Goal: Find specific page/section: Find specific page/section

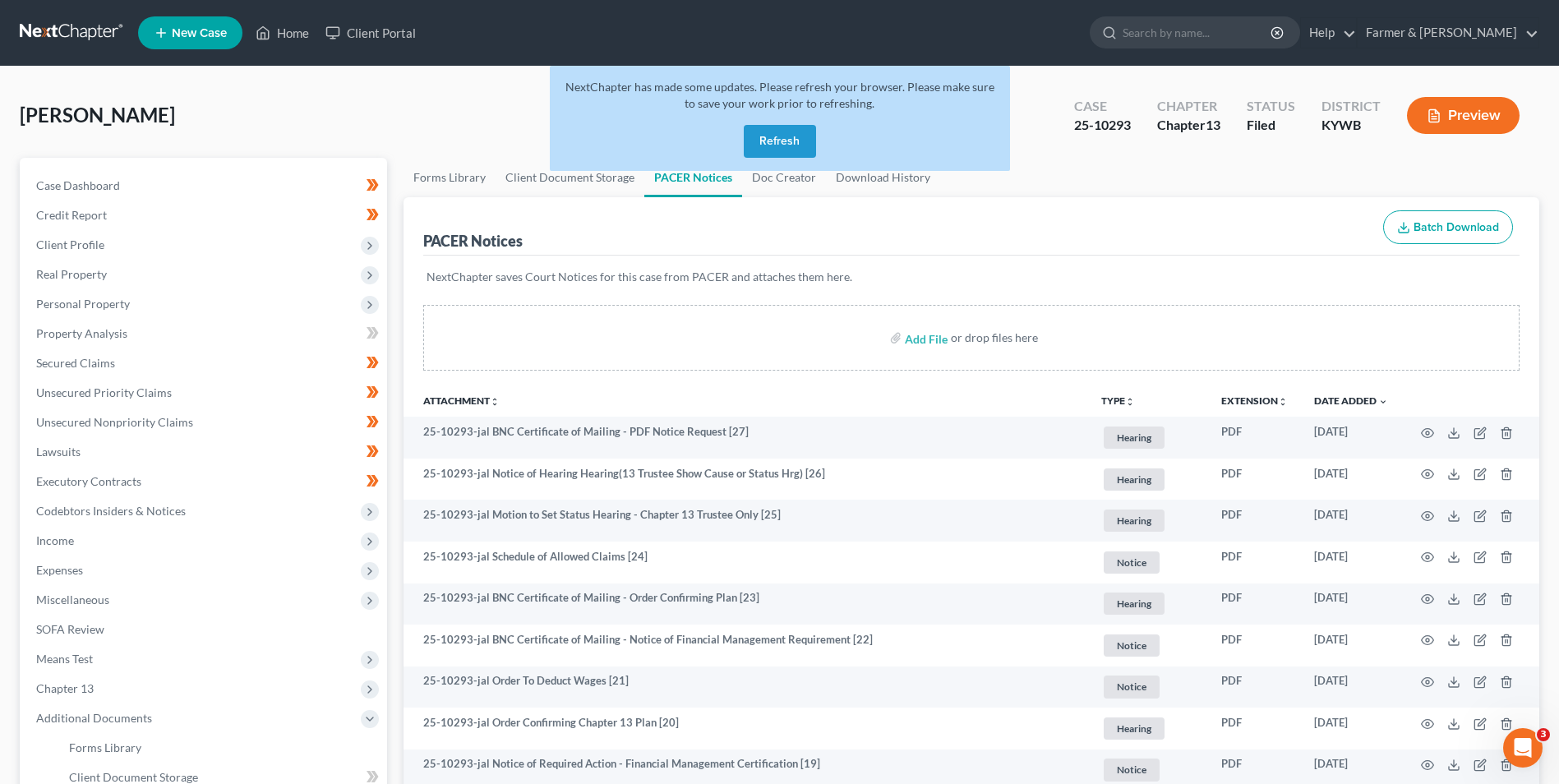
click at [778, 138] on button "Refresh" at bounding box center [780, 141] width 72 height 33
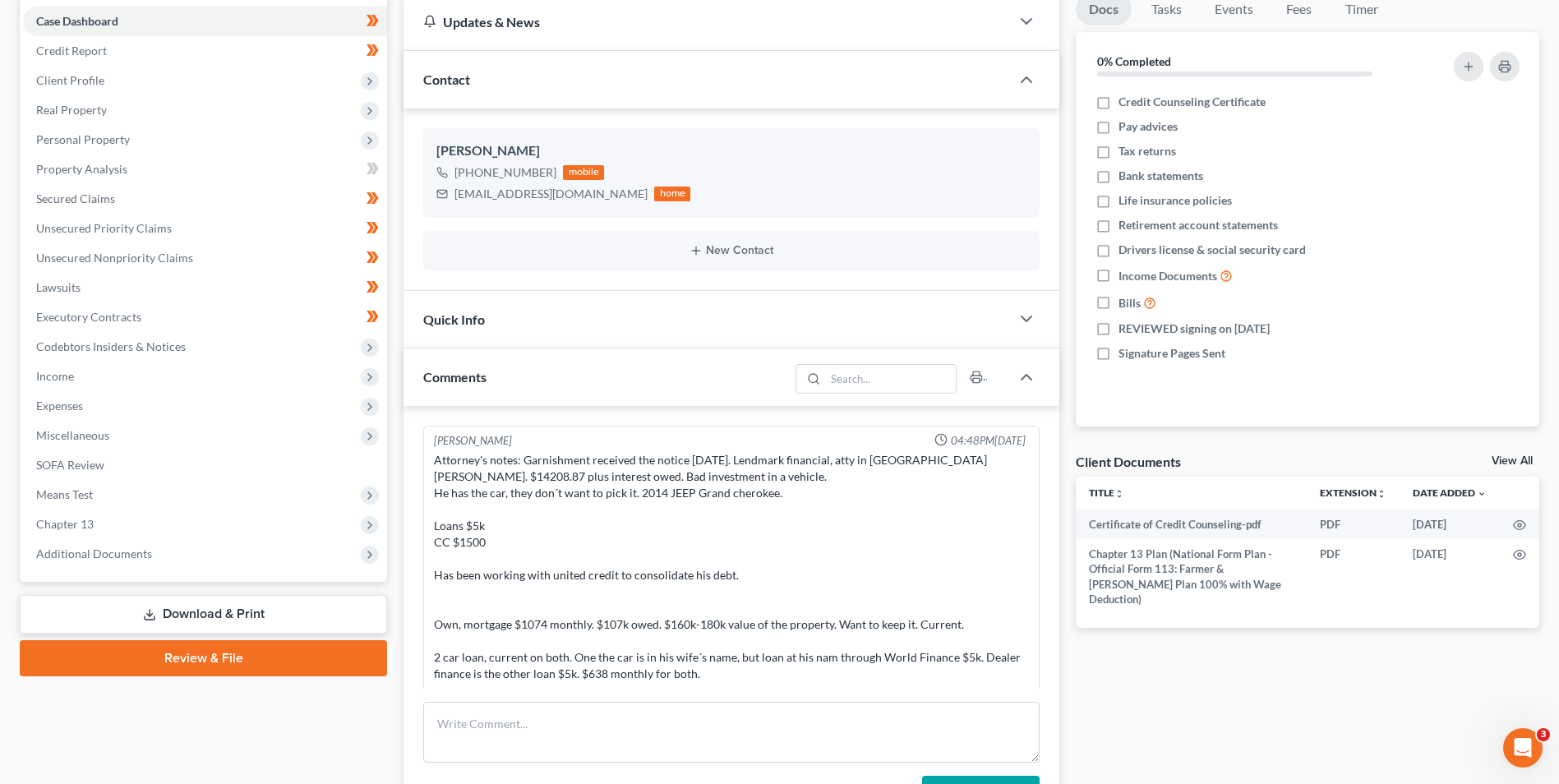
scroll to position [589, 0]
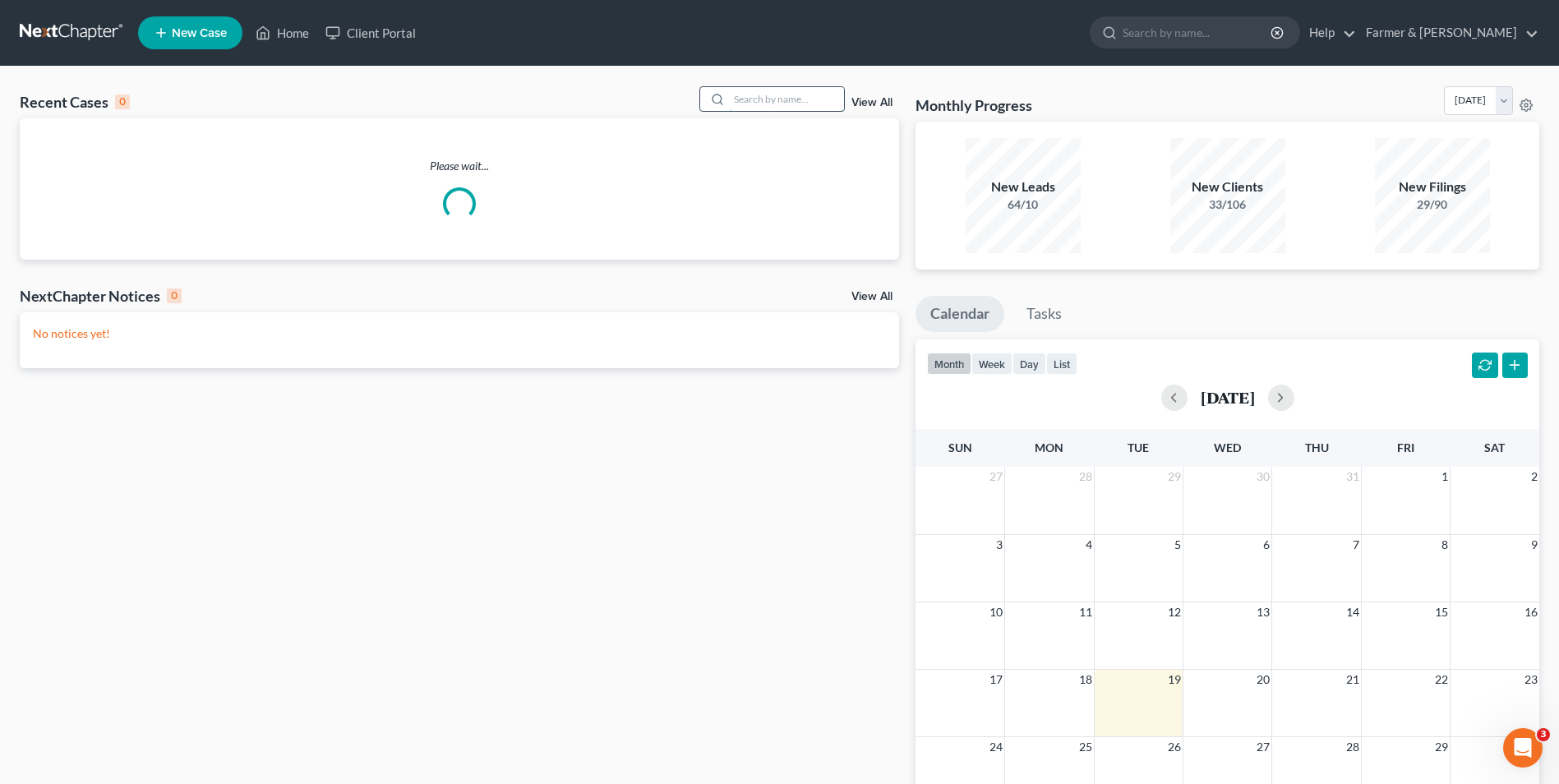
click at [789, 106] on input "search" at bounding box center [787, 99] width 115 height 24
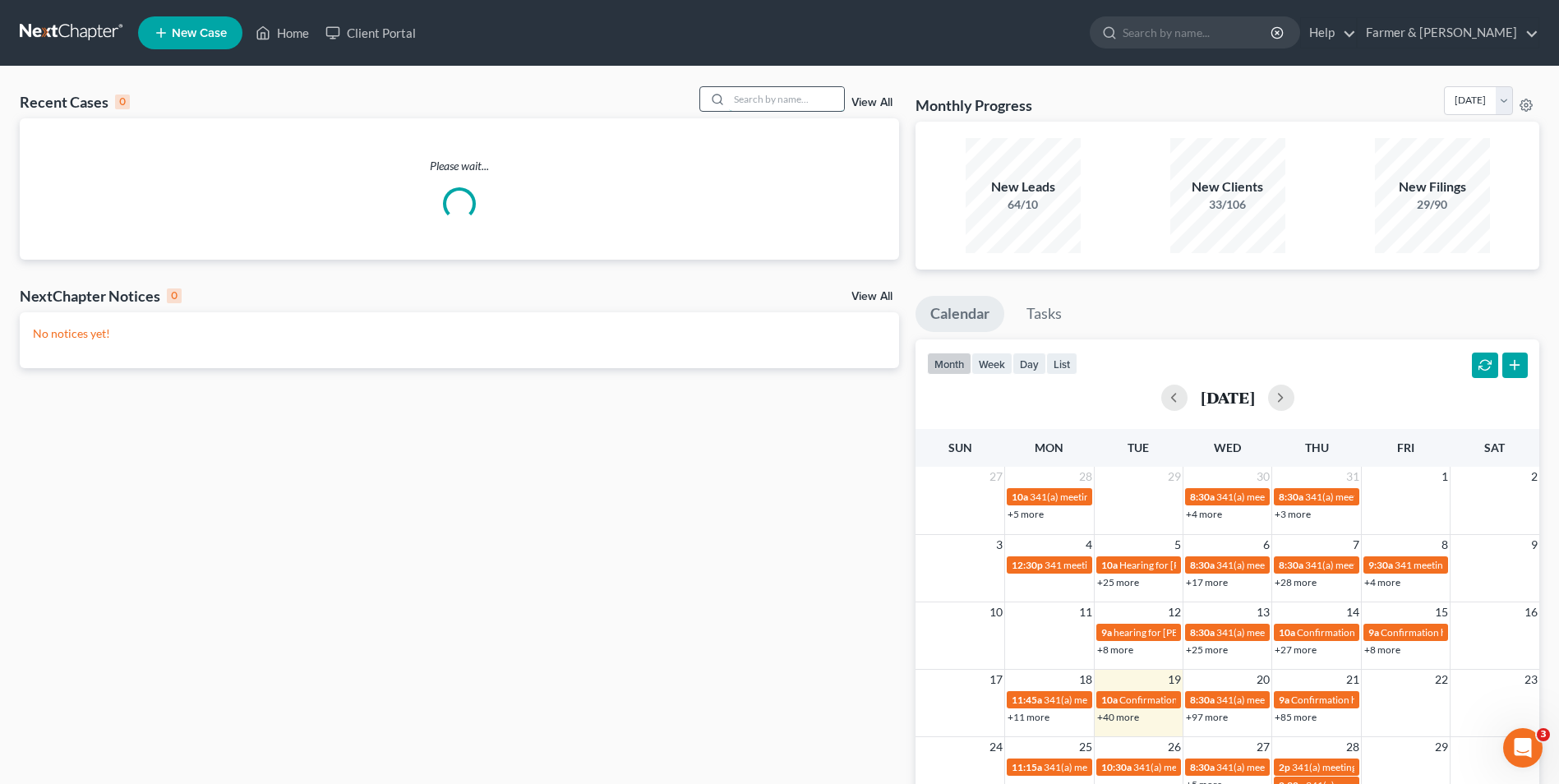
paste input "21-32097"
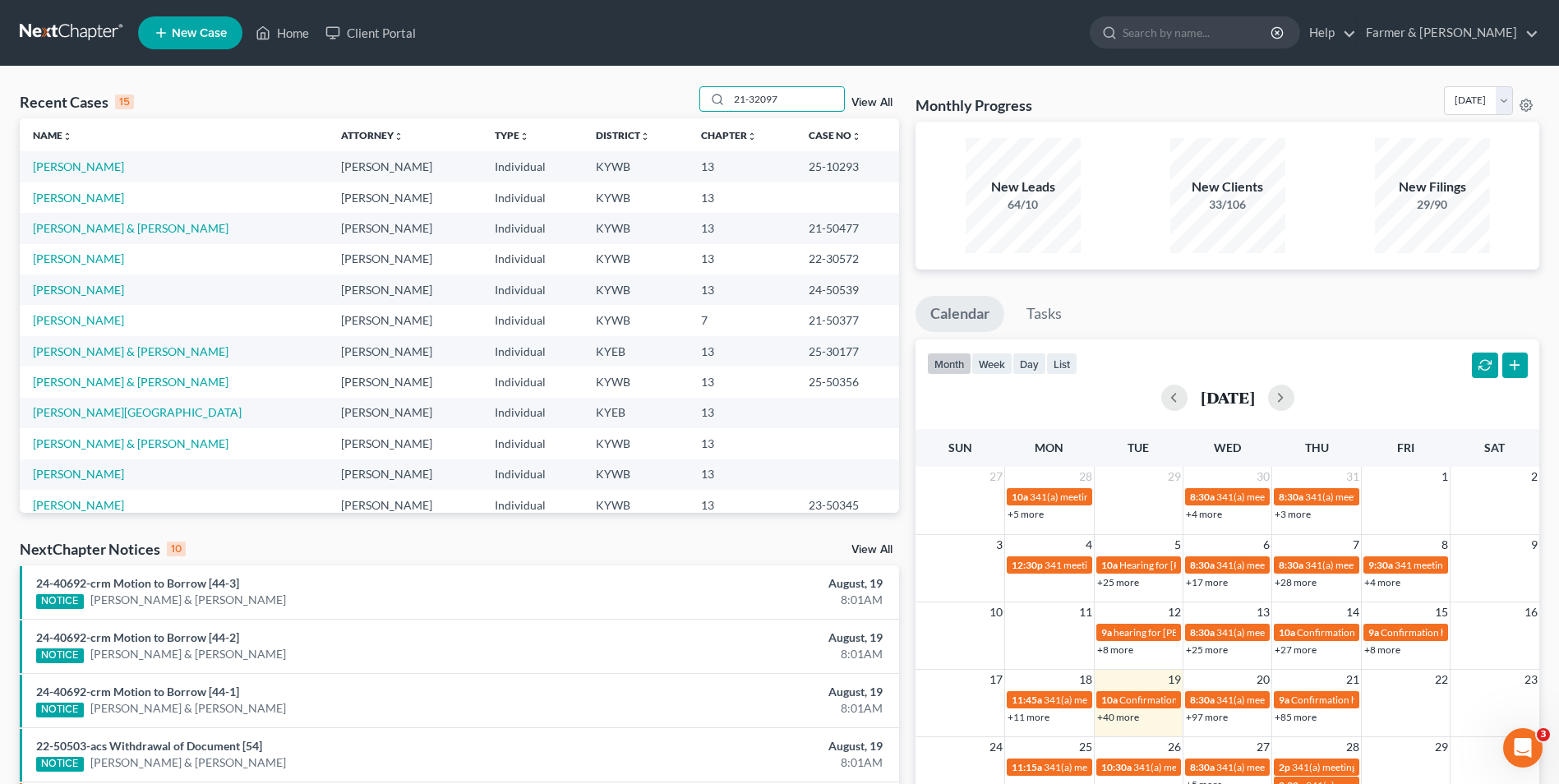
type input "21-32097"
click at [95, 167] on link "[PERSON_NAME]" at bounding box center [79, 167] width 92 height 14
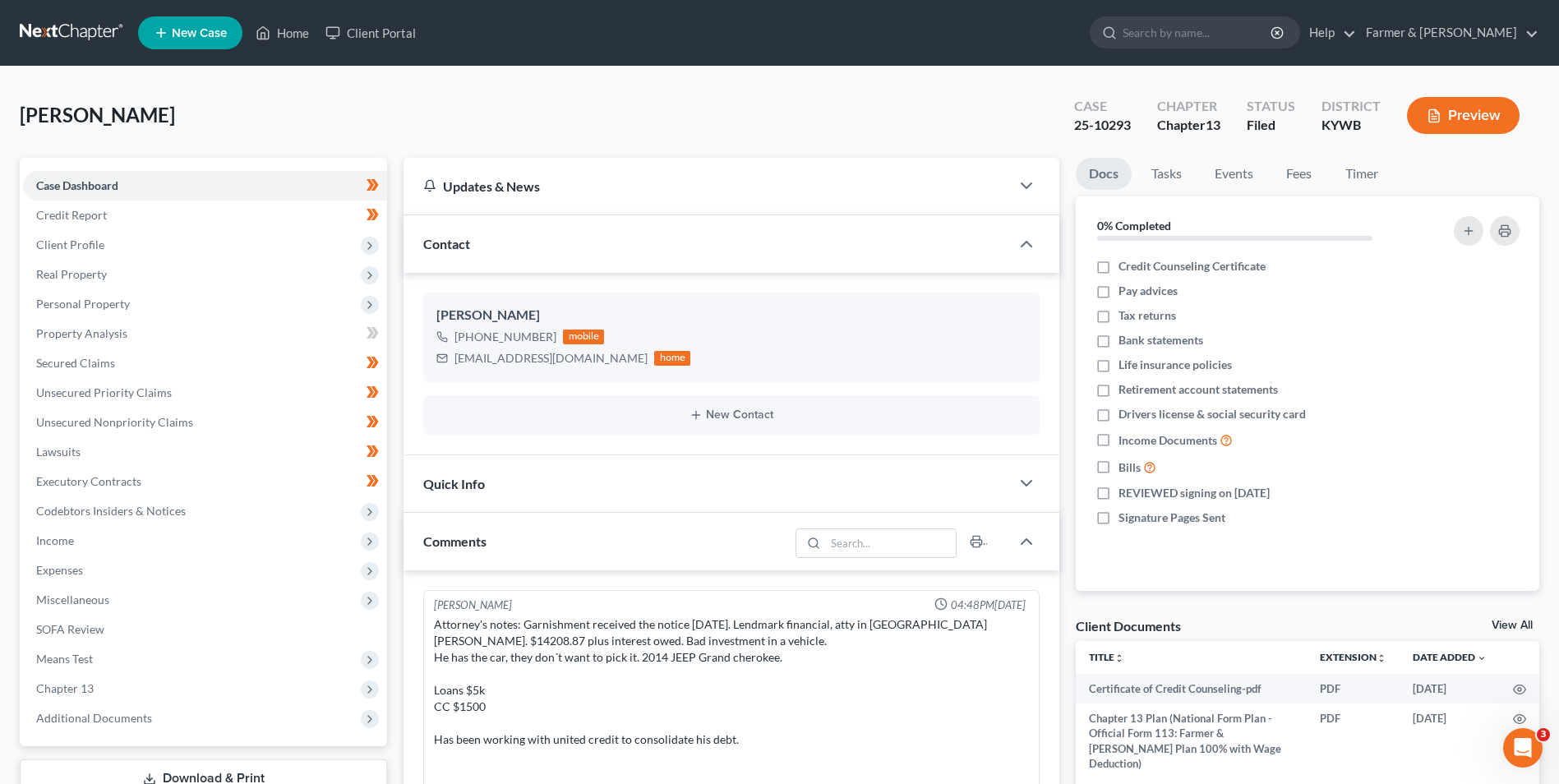
scroll to position [589, 0]
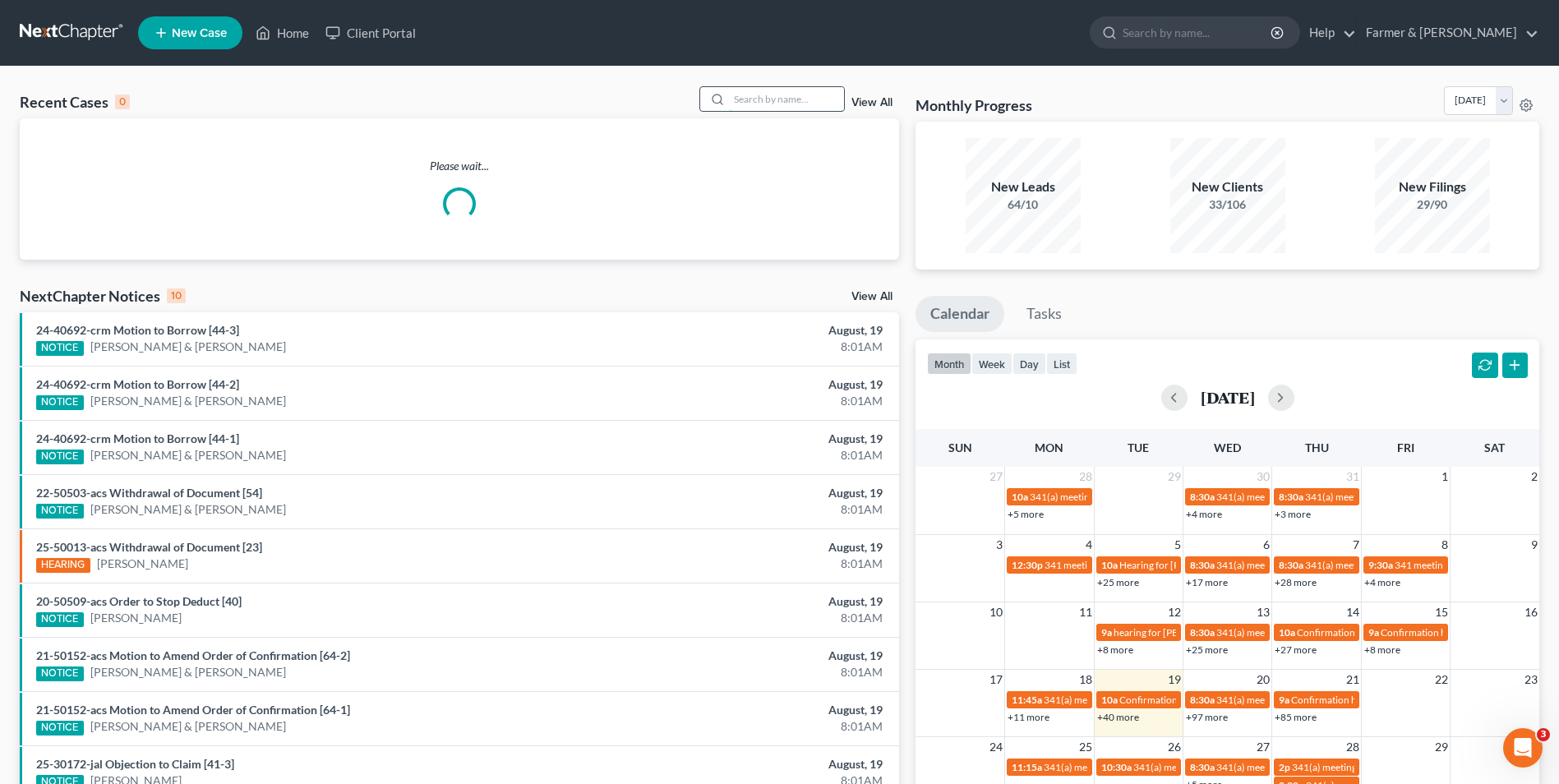
click at [829, 96] on input "search" at bounding box center [787, 99] width 115 height 24
paste input "21-32097"
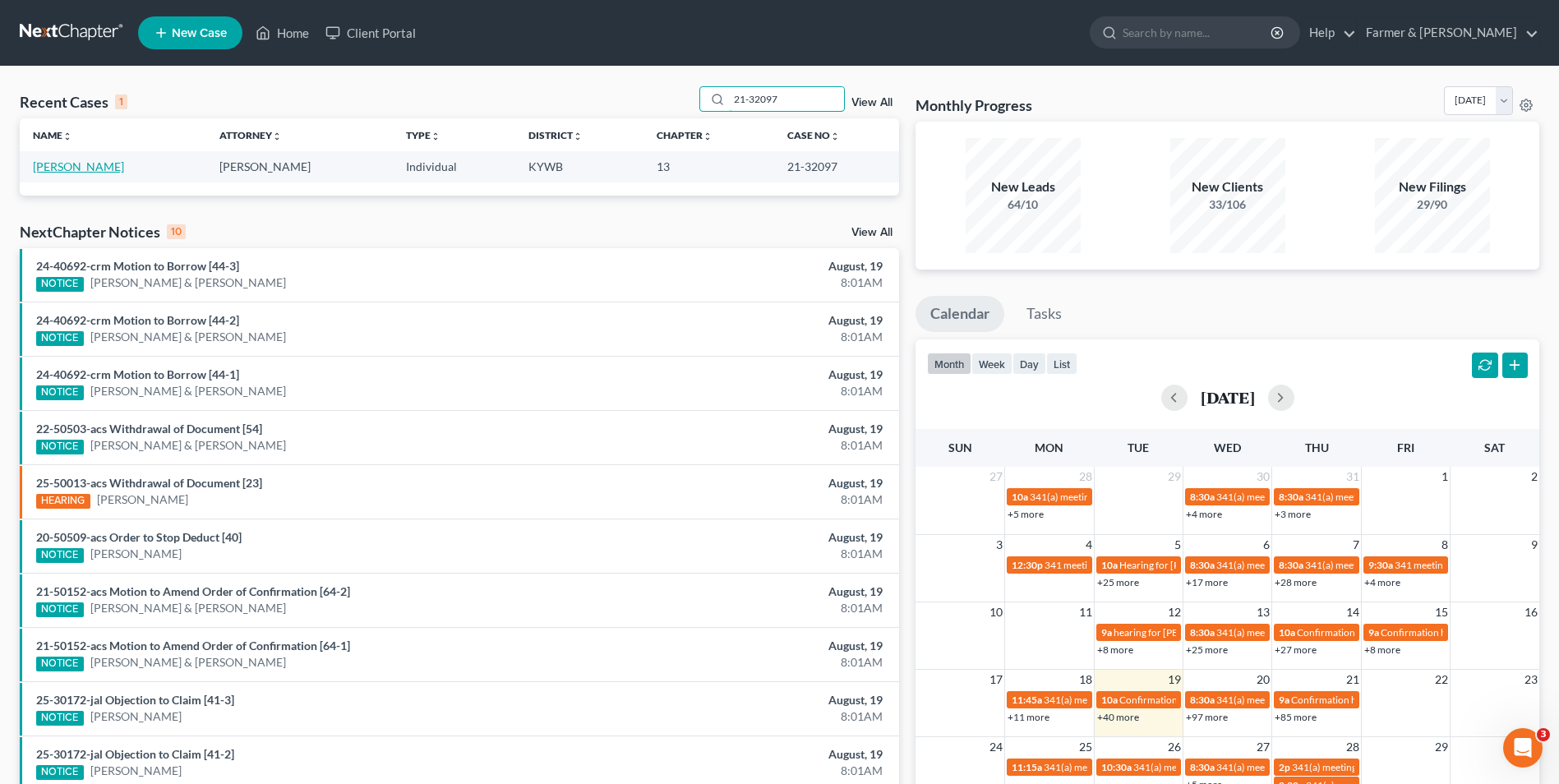
type input "21-32097"
click at [69, 165] on link "Currey, Vickie" at bounding box center [79, 167] width 92 height 14
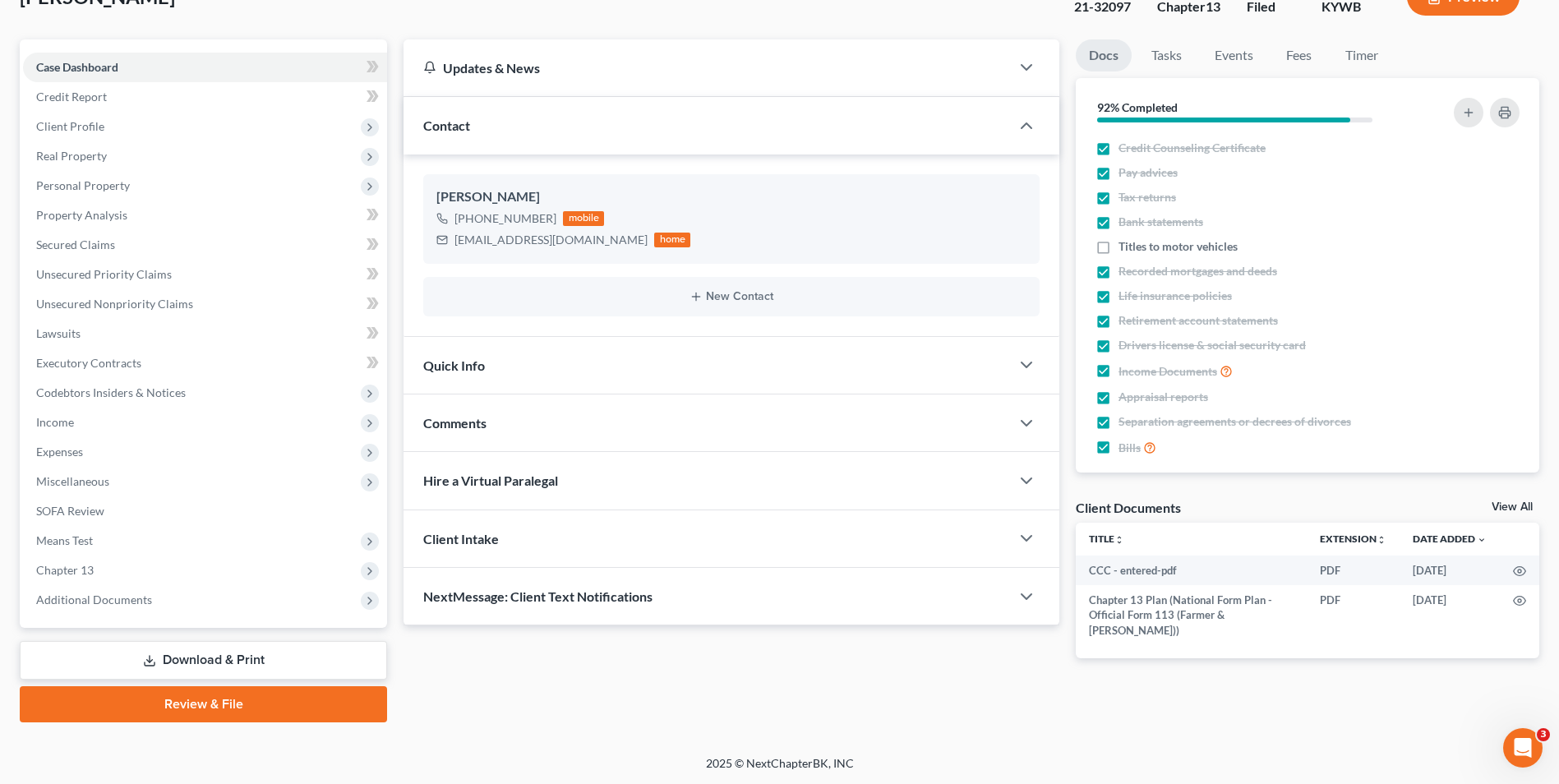
scroll to position [119, 0]
click at [152, 586] on span "Additional Documents" at bounding box center [204, 599] width 364 height 30
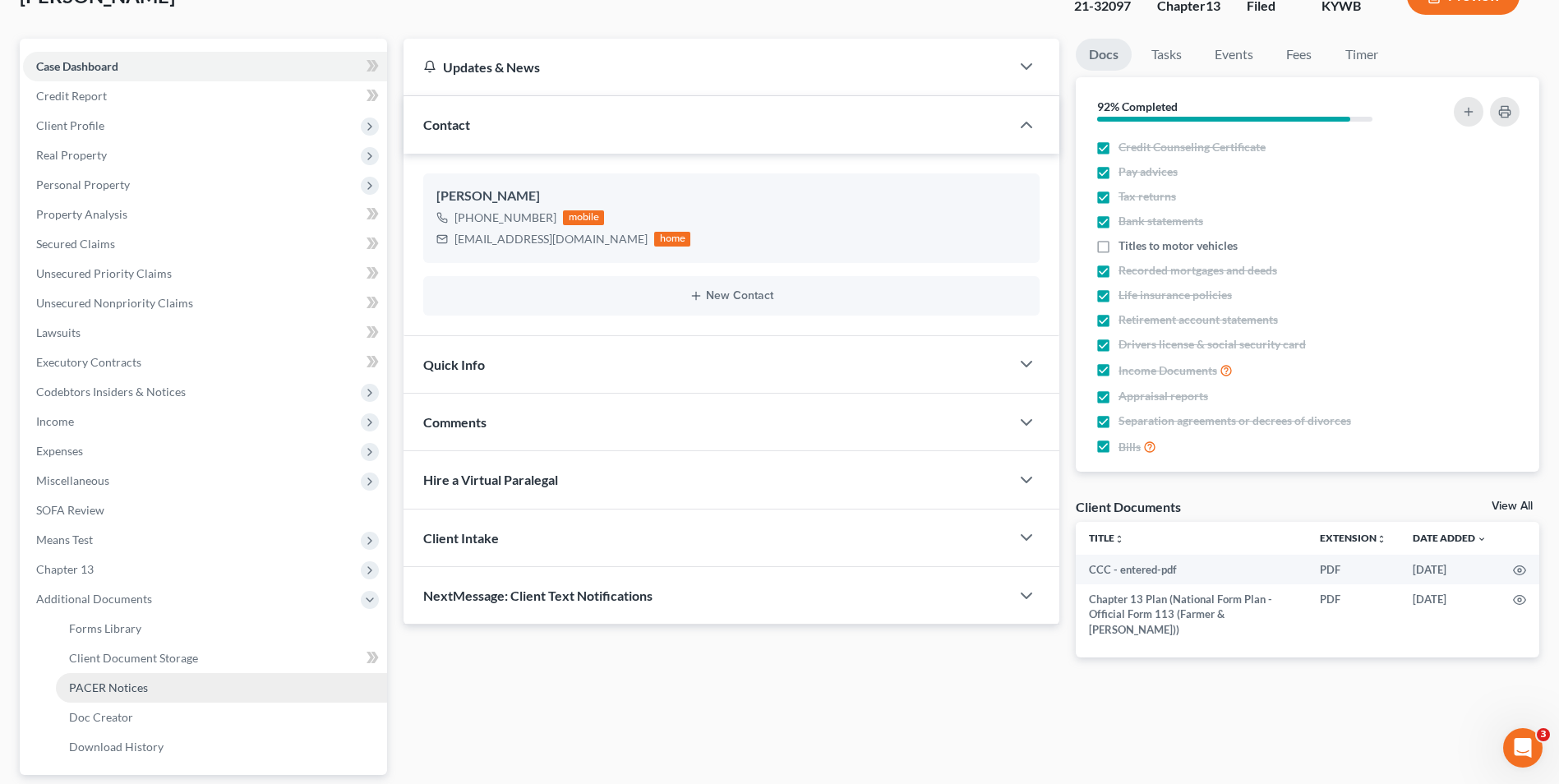
click at [178, 684] on link "PACER Notices" at bounding box center [222, 688] width 332 height 30
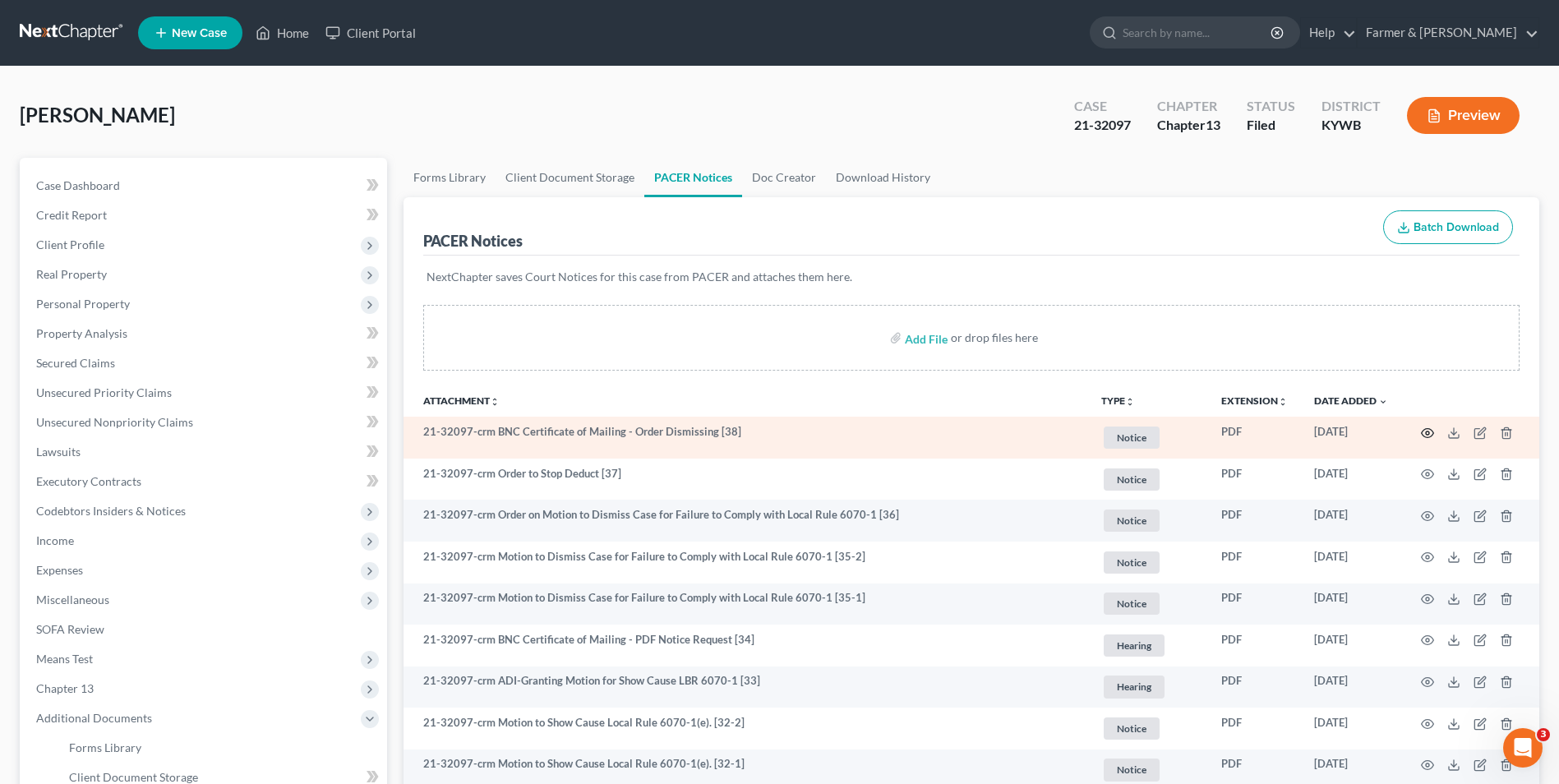
click at [1426, 433] on icon "button" at bounding box center [1427, 433] width 13 height 13
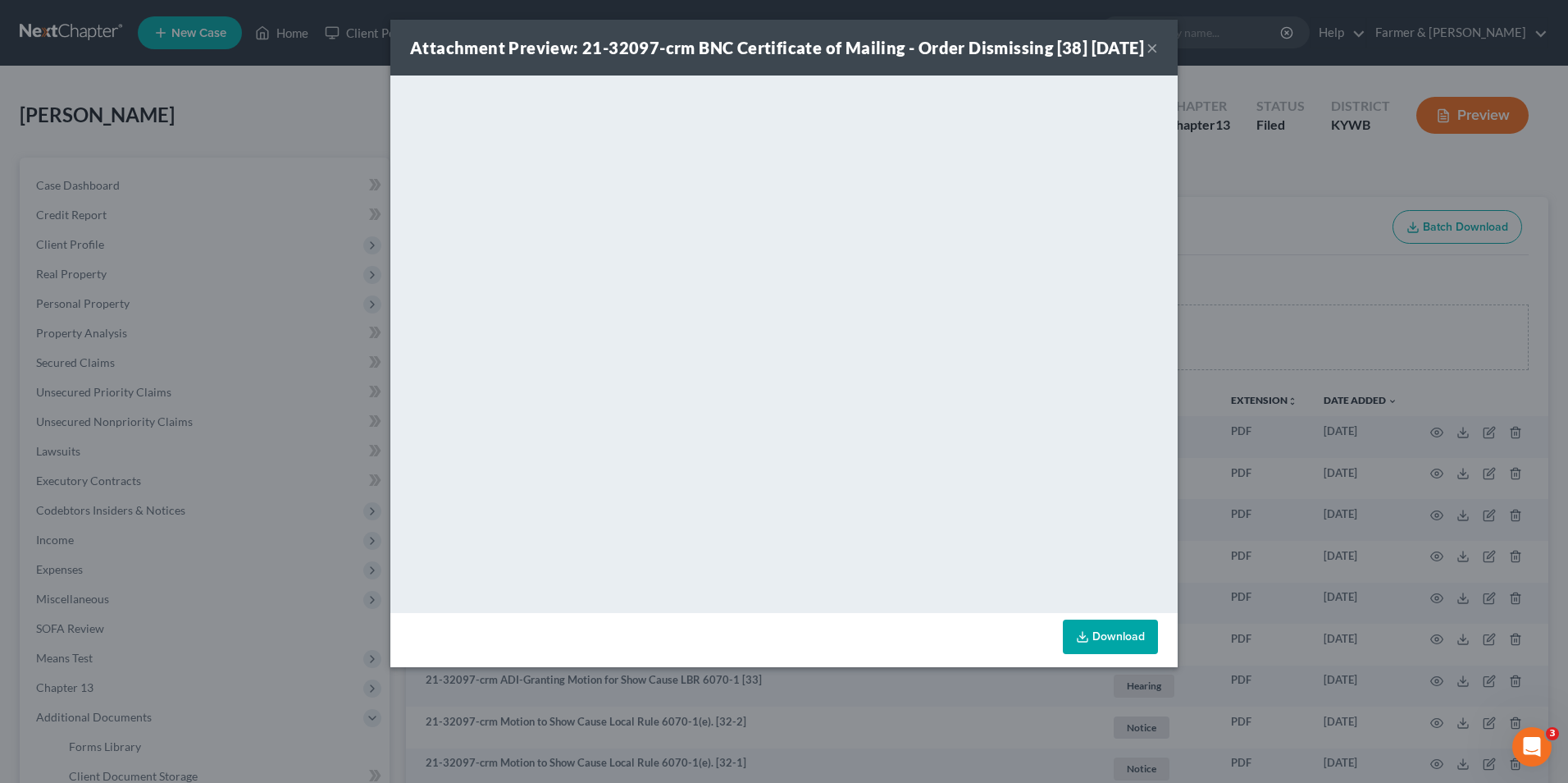
click at [1154, 55] on button "×" at bounding box center [1152, 47] width 11 height 20
